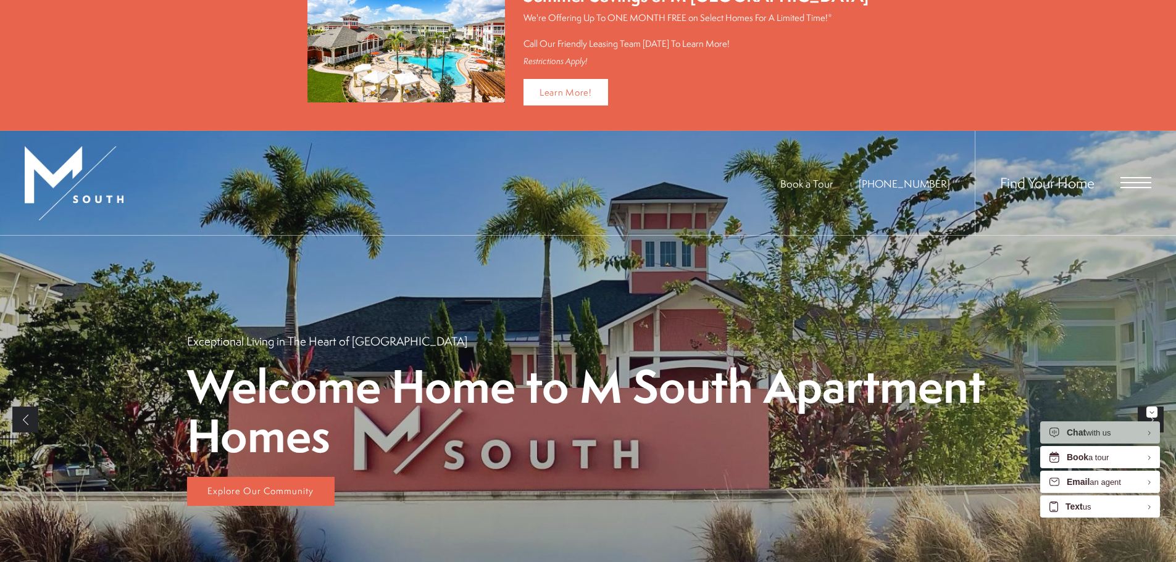
scroll to position [185, 0]
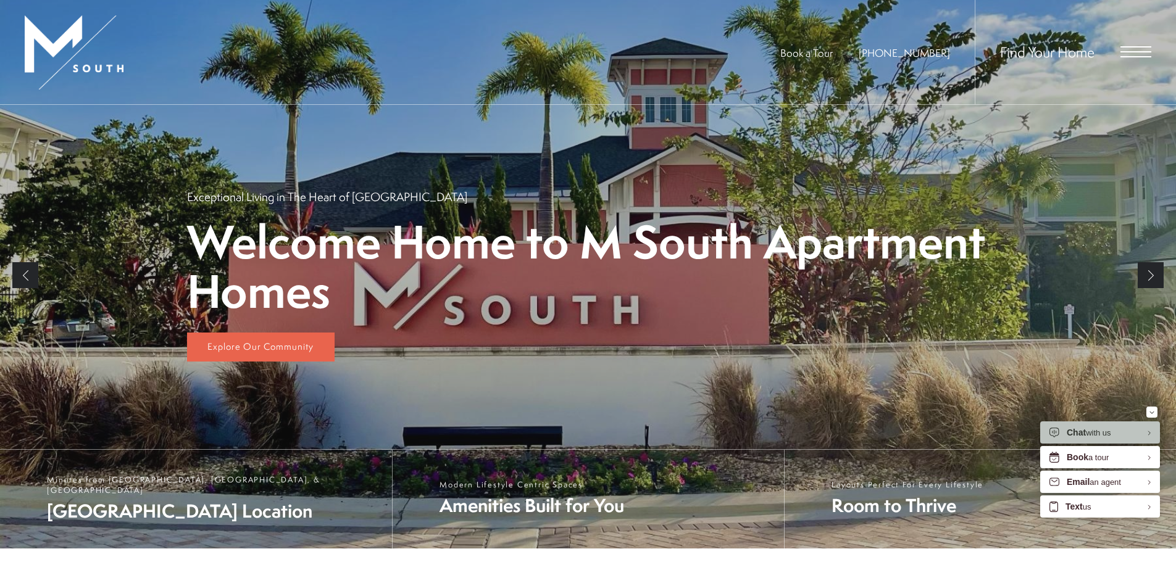
click at [1154, 278] on link "Next" at bounding box center [1151, 275] width 26 height 26
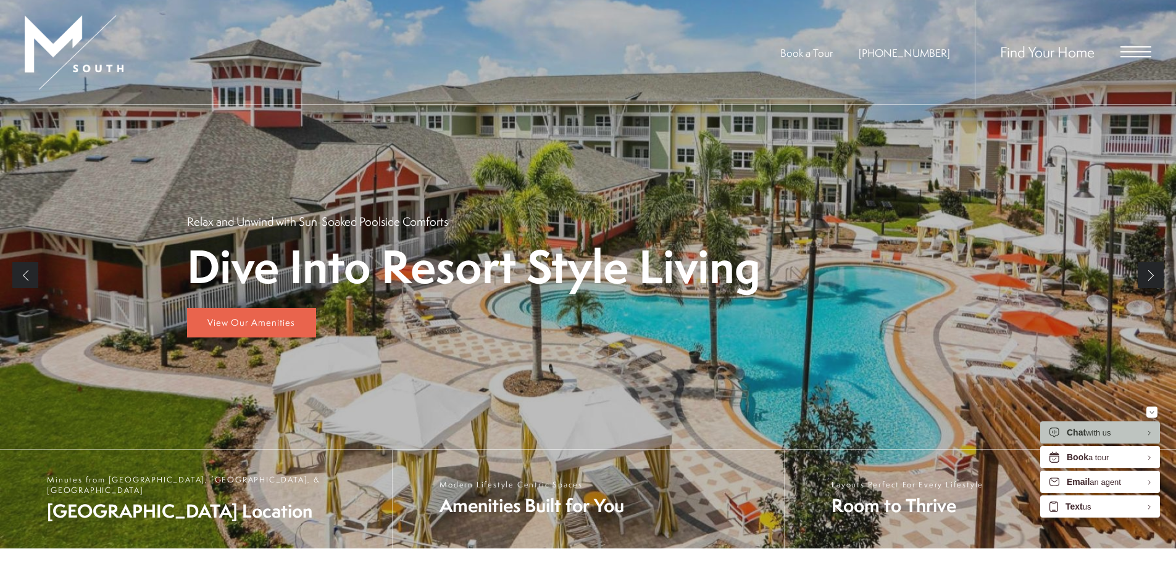
click at [1151, 277] on link "Next" at bounding box center [1151, 275] width 26 height 26
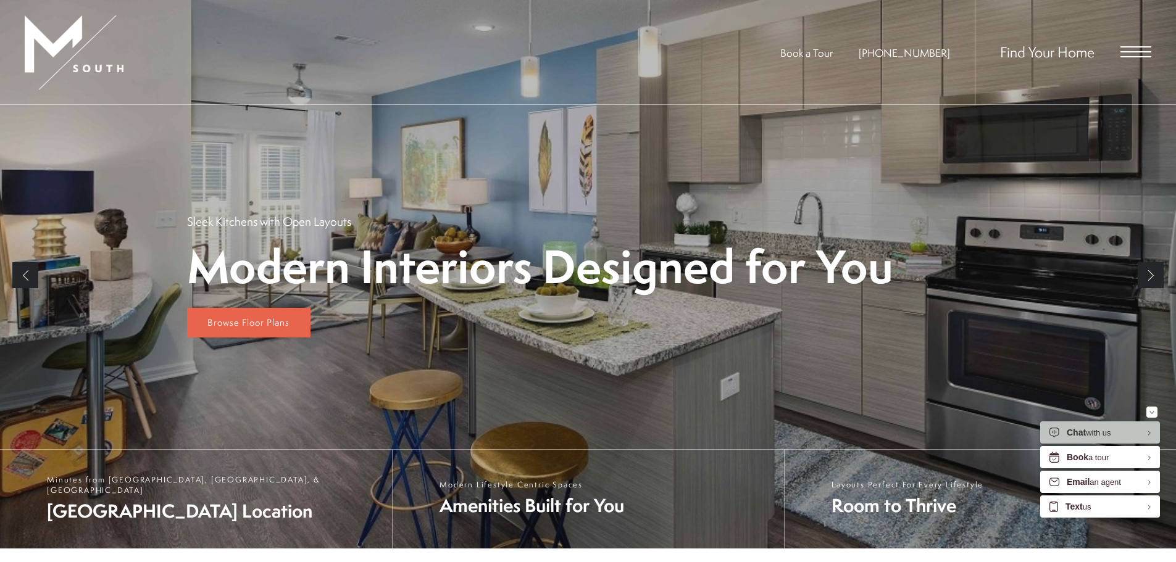
click at [1151, 277] on link "Next" at bounding box center [1151, 275] width 26 height 26
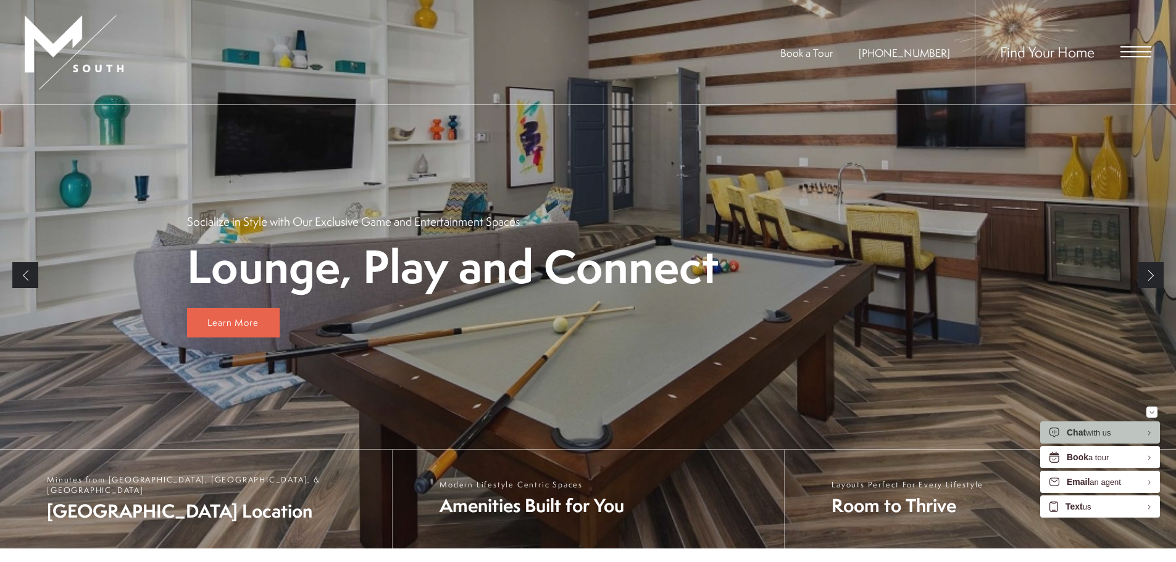
click at [1151, 277] on link "Next" at bounding box center [1151, 275] width 26 height 26
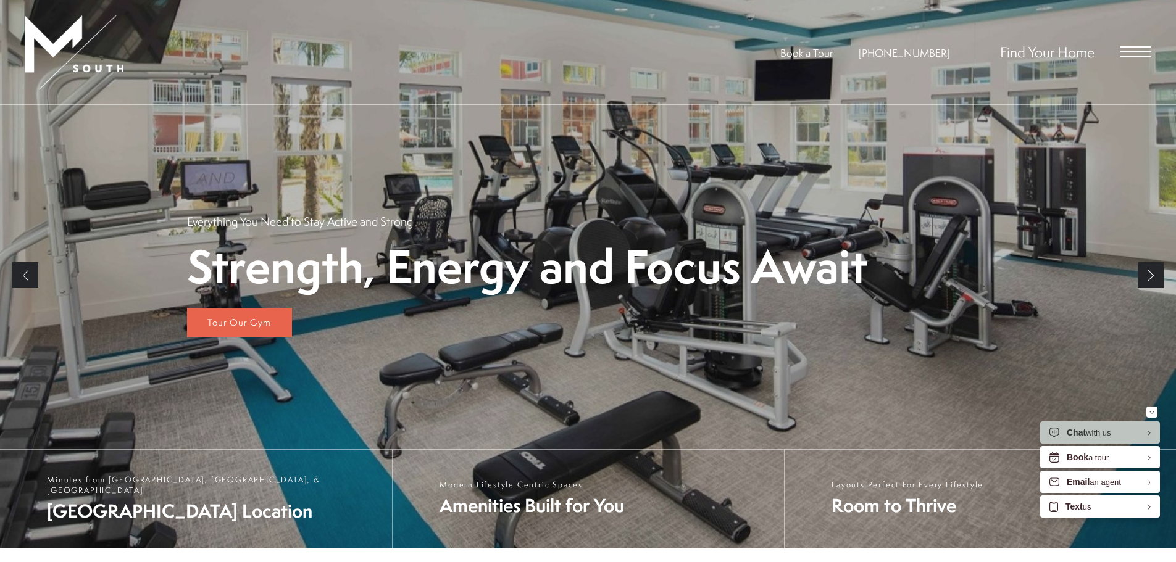
click at [1151, 277] on link "Next" at bounding box center [1151, 275] width 26 height 26
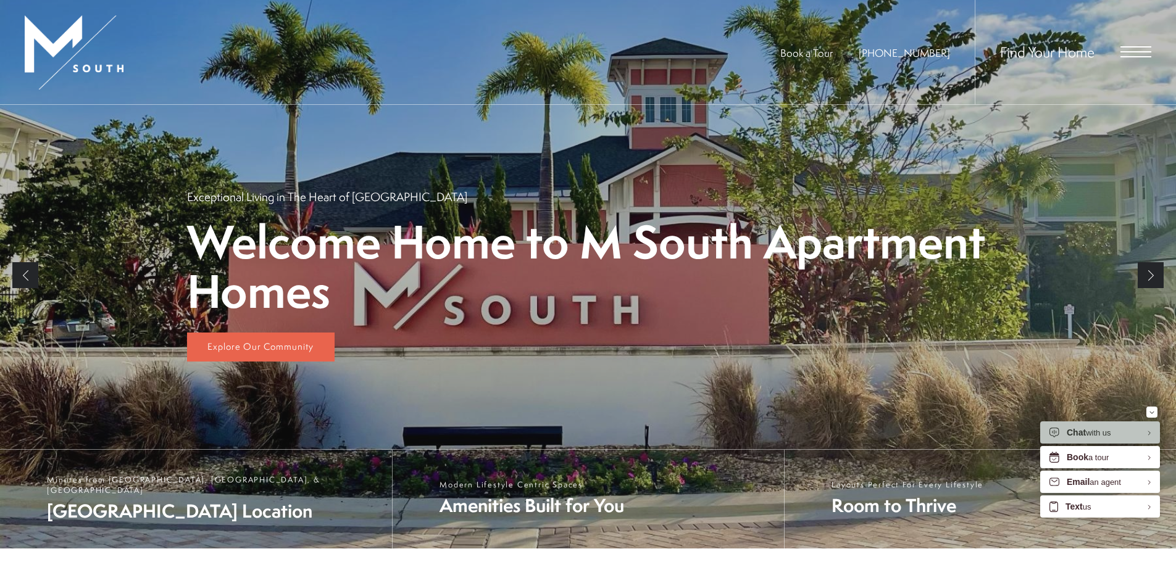
click at [1151, 277] on link "Next" at bounding box center [1151, 275] width 26 height 26
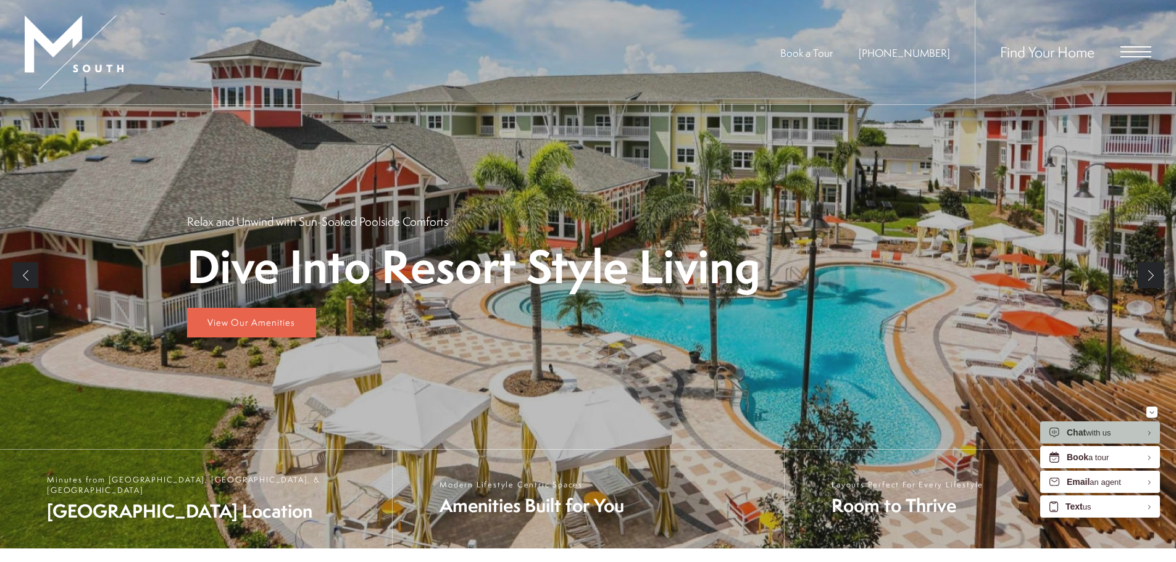
click at [1151, 50] on span "Open Menu" at bounding box center [1135, 51] width 31 height 11
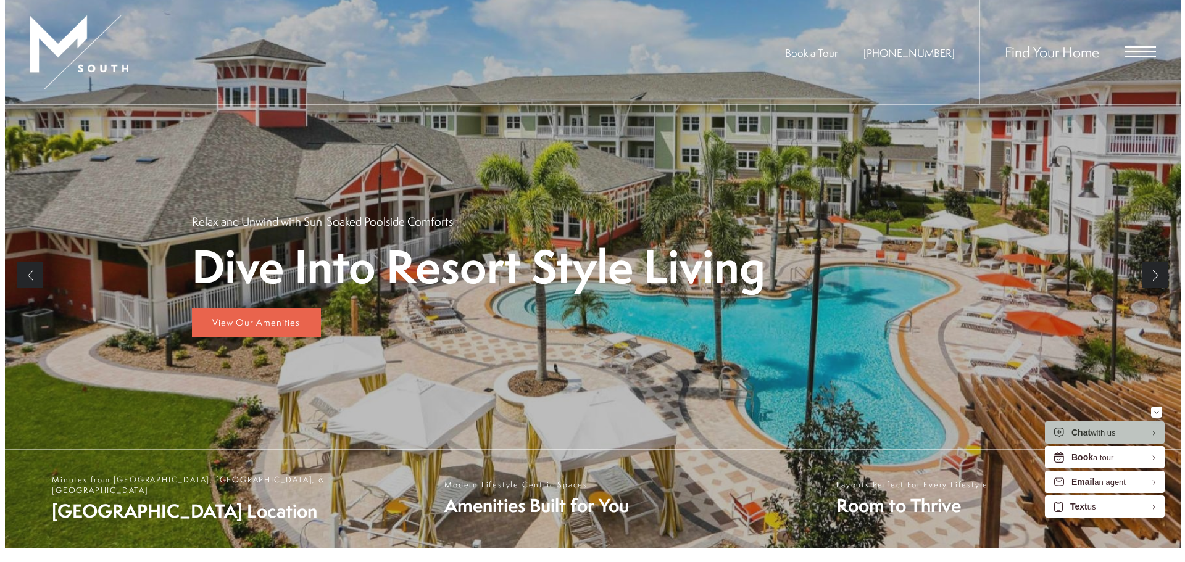
scroll to position [0, 0]
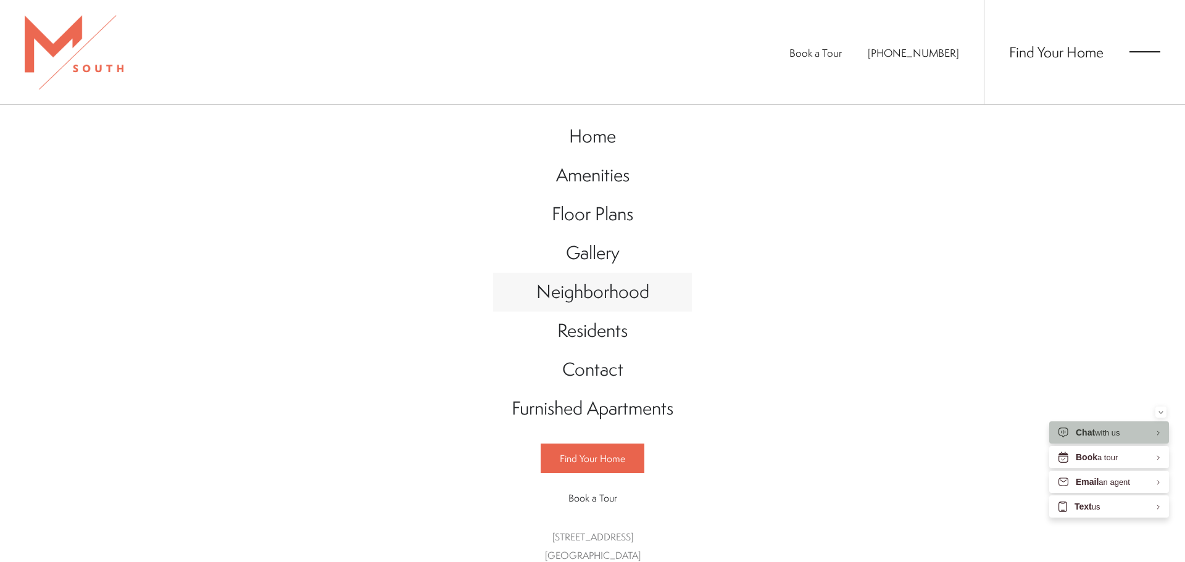
click at [614, 289] on span "Neighborhood" at bounding box center [592, 291] width 113 height 25
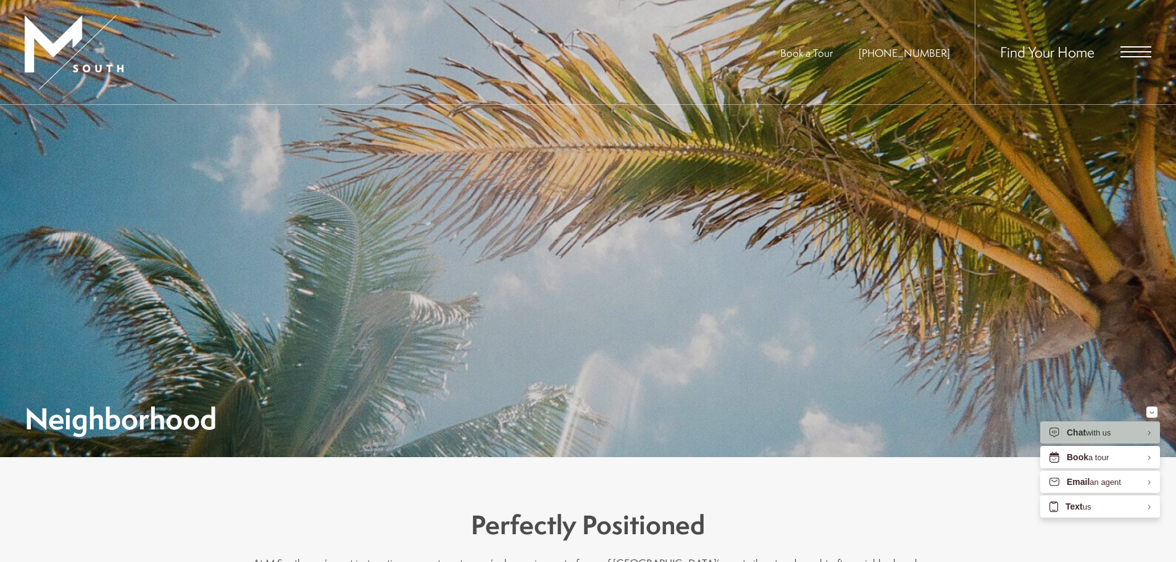
click at [1126, 50] on span "Open Menu" at bounding box center [1135, 51] width 31 height 11
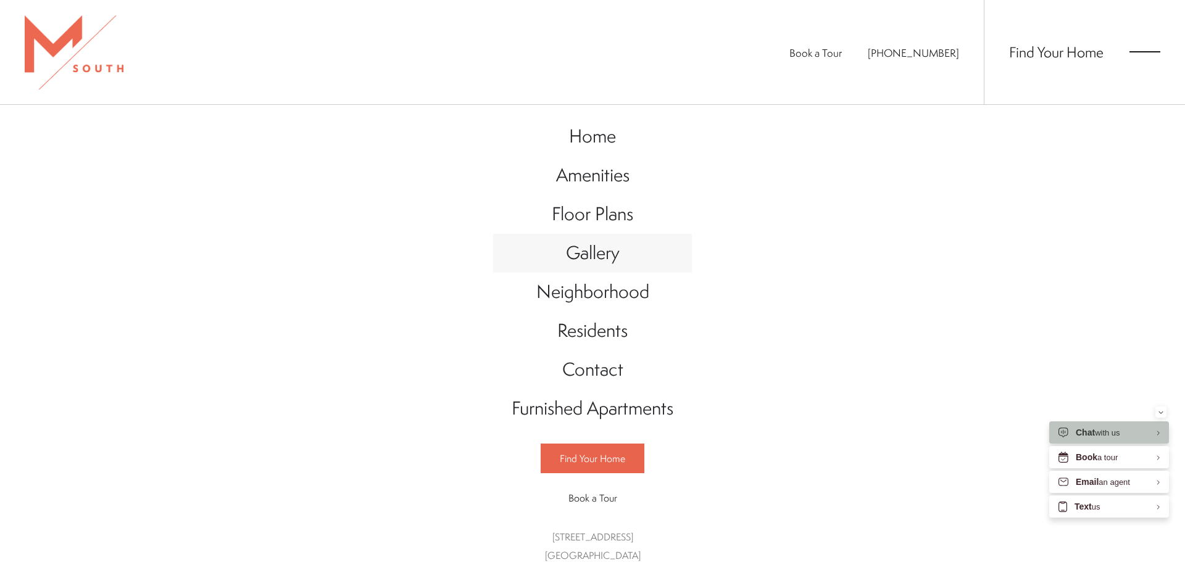
click at [589, 251] on span "Gallery" at bounding box center [593, 252] width 54 height 25
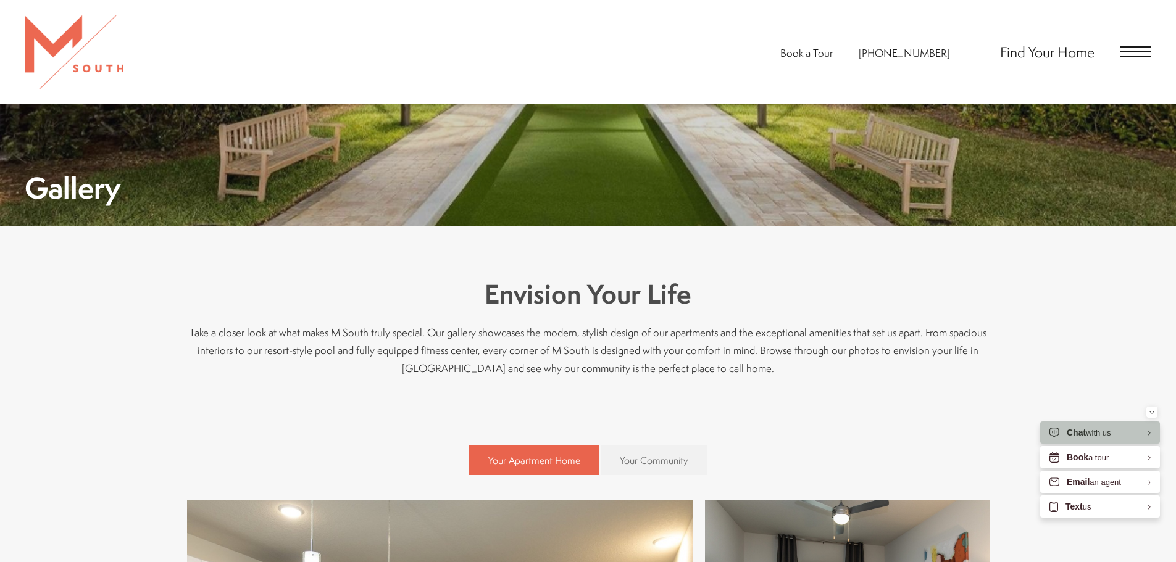
scroll to position [247, 0]
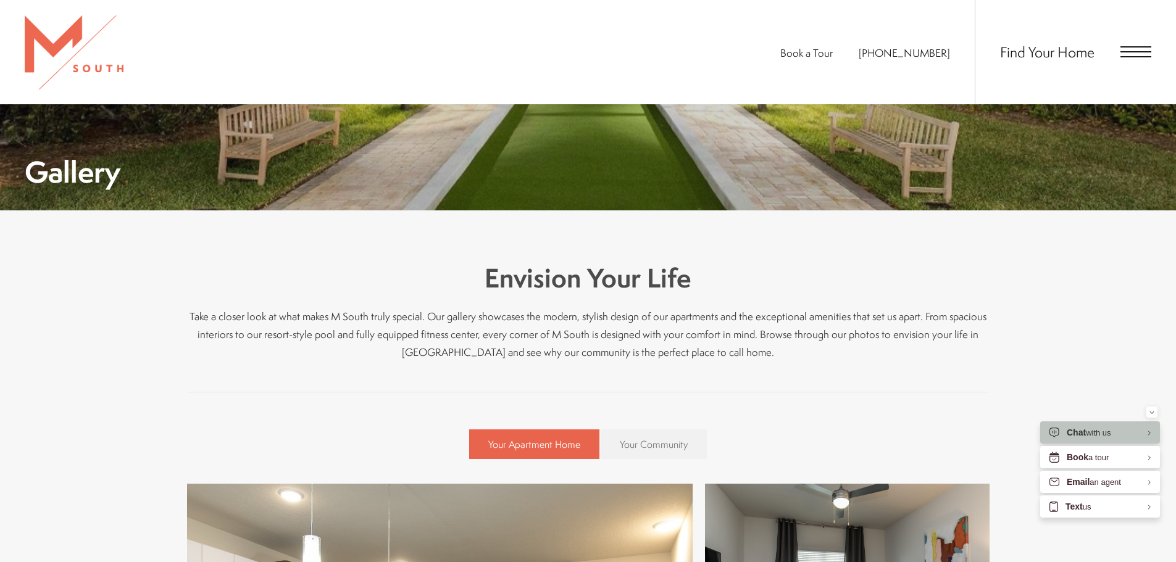
click at [651, 446] on span "Your Community" at bounding box center [654, 445] width 68 height 14
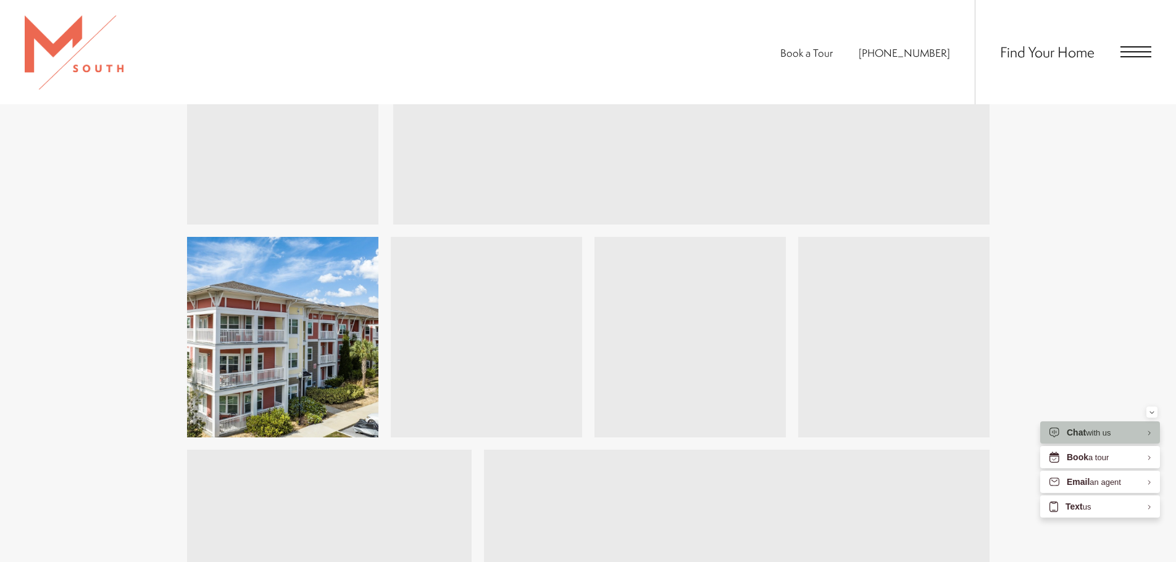
scroll to position [1667, 0]
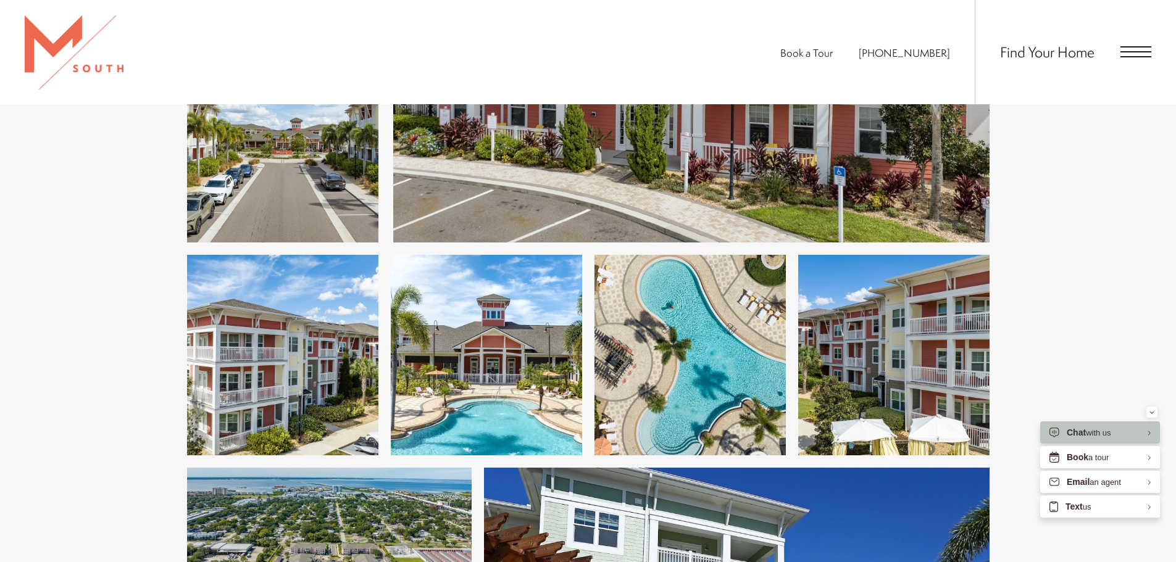
click at [1146, 51] on span "Open Menu" at bounding box center [1135, 51] width 31 height 11
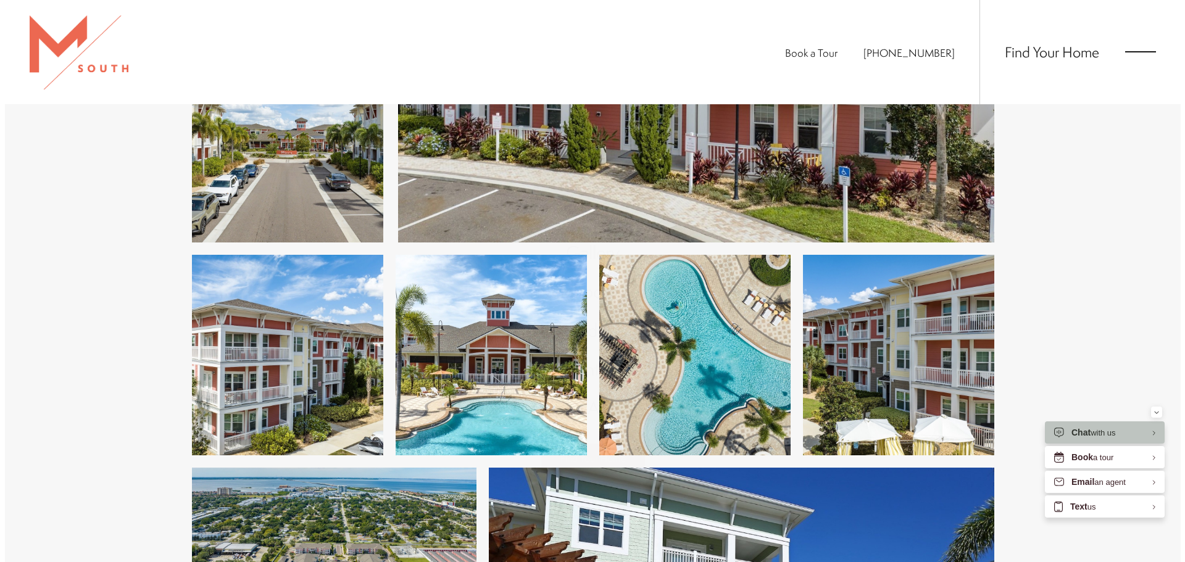
scroll to position [0, 0]
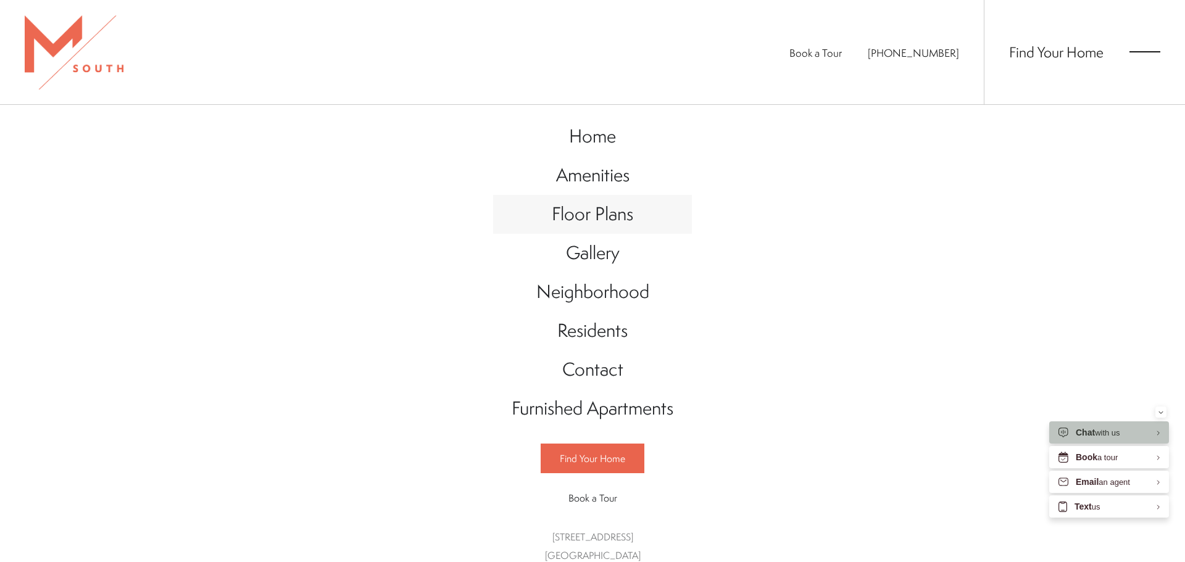
click at [601, 220] on span "Floor Plans" at bounding box center [592, 213] width 81 height 25
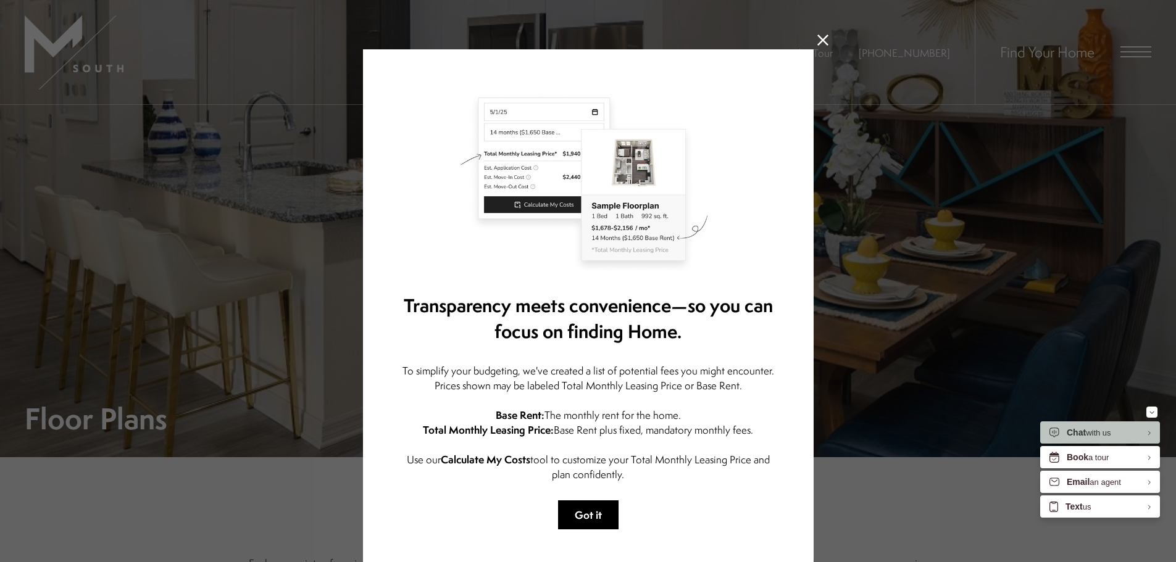
click at [596, 515] on button "Got it" at bounding box center [588, 515] width 60 height 29
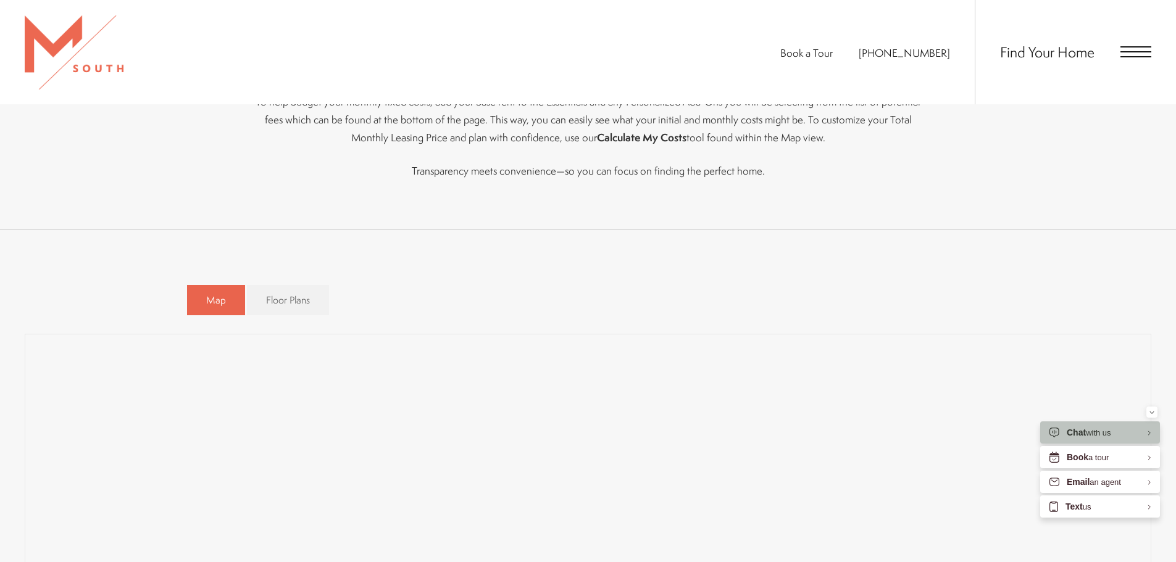
scroll to position [802, 0]
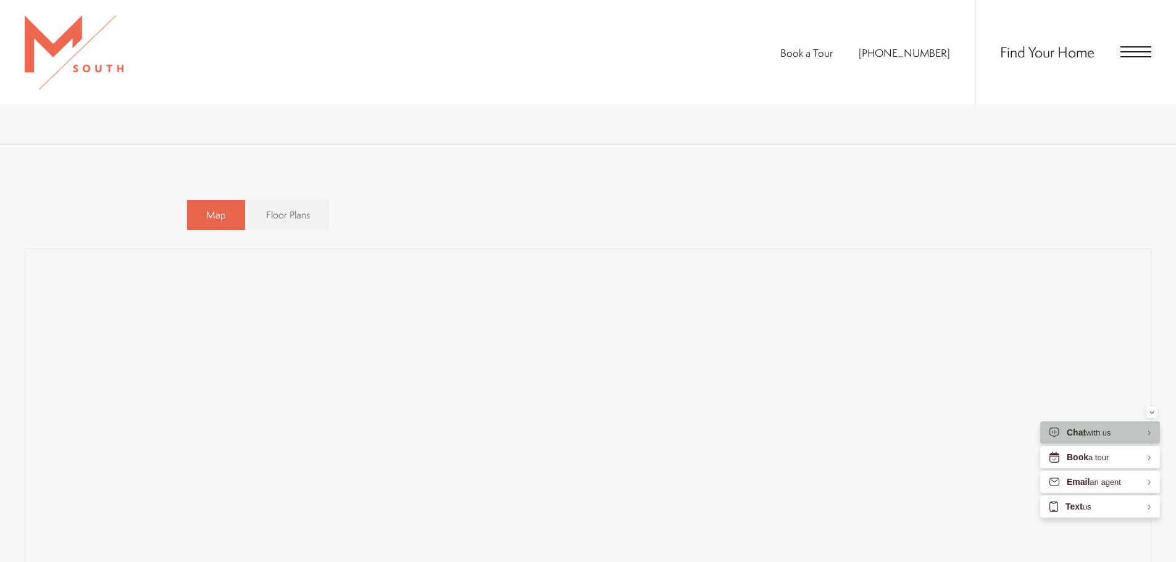
click at [968, 214] on div "Map Floor Plans Bedrooms 1 Bedroom 2 Bedroom 3 Bedroom" at bounding box center [588, 215] width 802 height 43
